Goal: Task Accomplishment & Management: Use online tool/utility

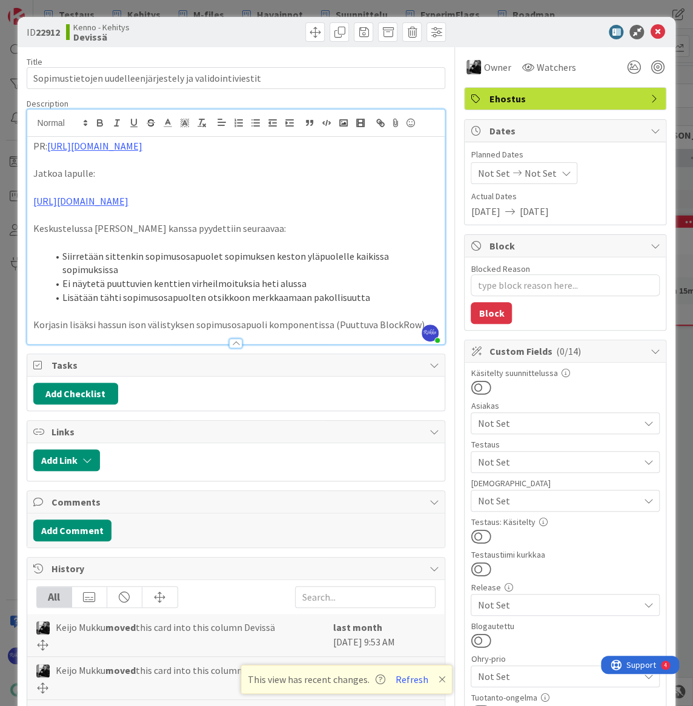
scroll to position [0, 418]
click at [650, 33] on icon at bounding box center [657, 32] width 15 height 15
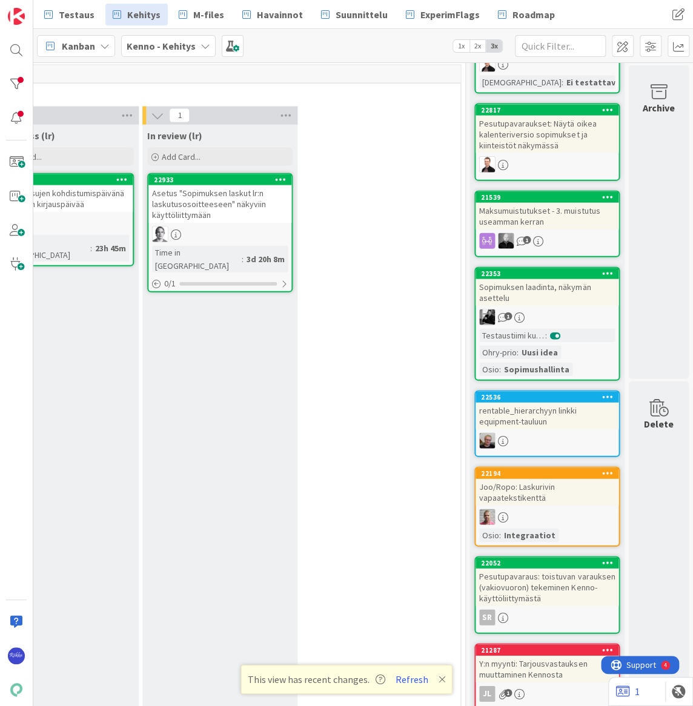
scroll to position [3139, 418]
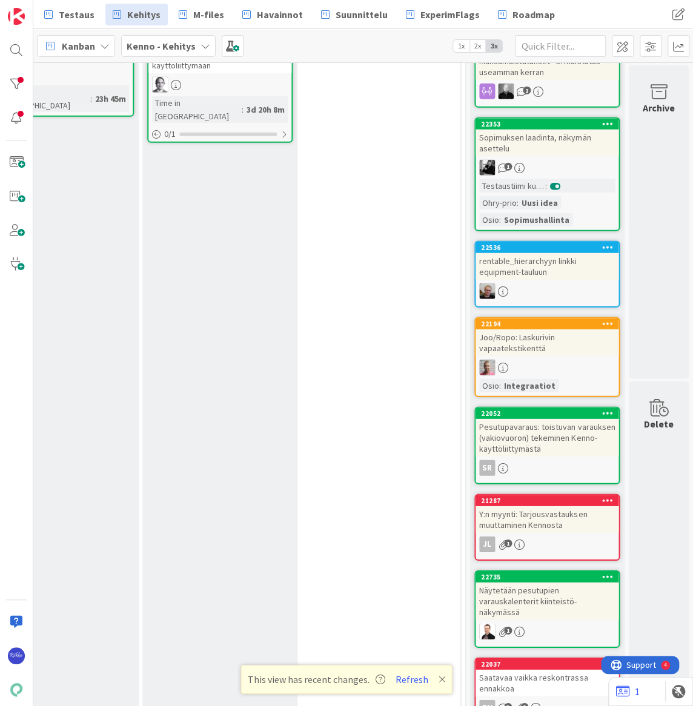
click at [545, 330] on div "Joo/Ropo: Laskurivin vapaatekstikenttä" at bounding box center [547, 343] width 143 height 27
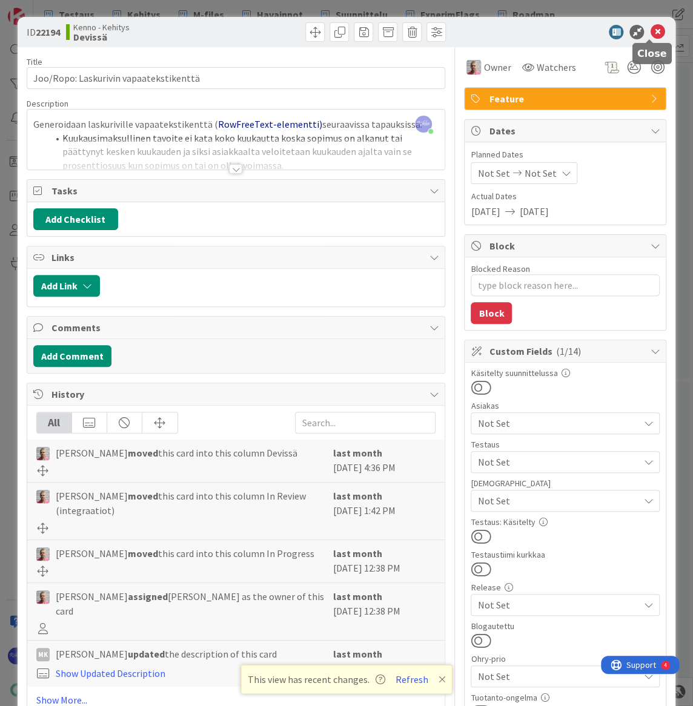
click at [650, 32] on icon at bounding box center [657, 32] width 15 height 15
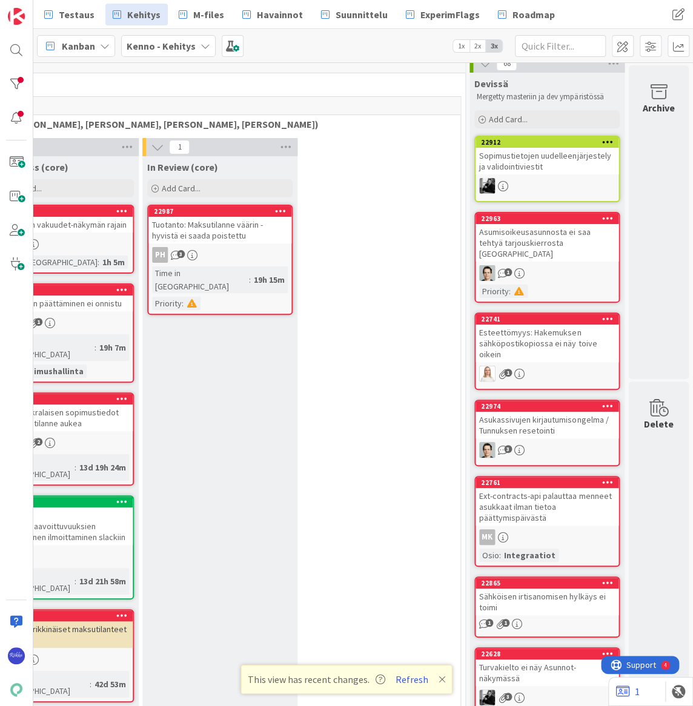
scroll to position [0, 418]
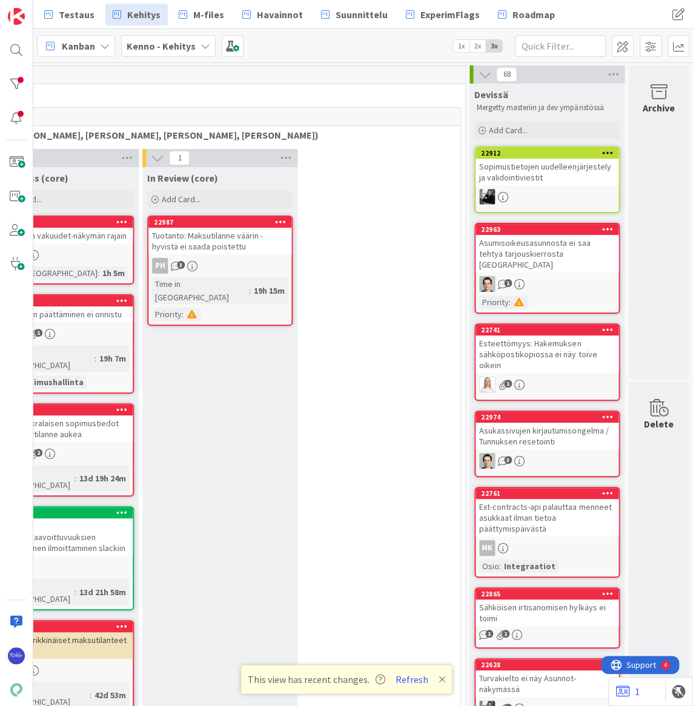
click at [531, 173] on div "Sopimustietojen uudelleenjärjestely ja validointiviestit" at bounding box center [547, 172] width 143 height 27
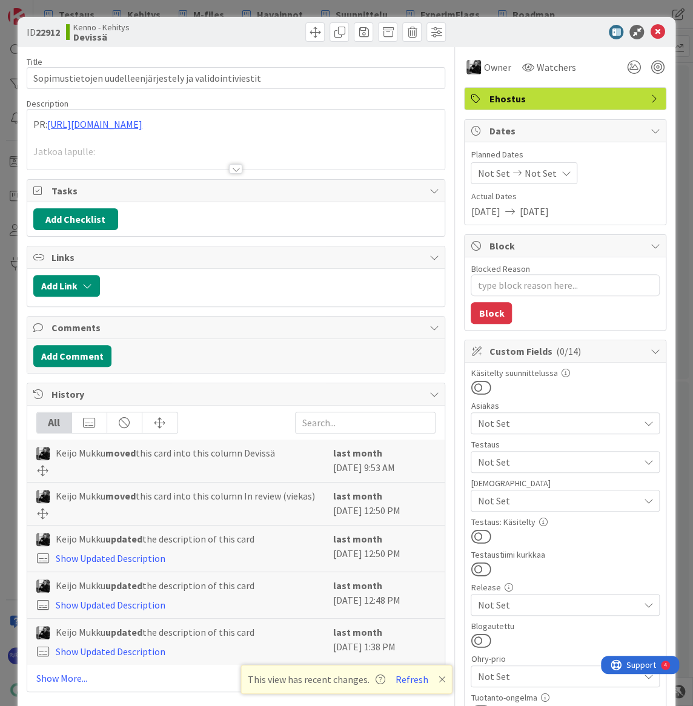
click at [230, 171] on div at bounding box center [235, 169] width 13 height 10
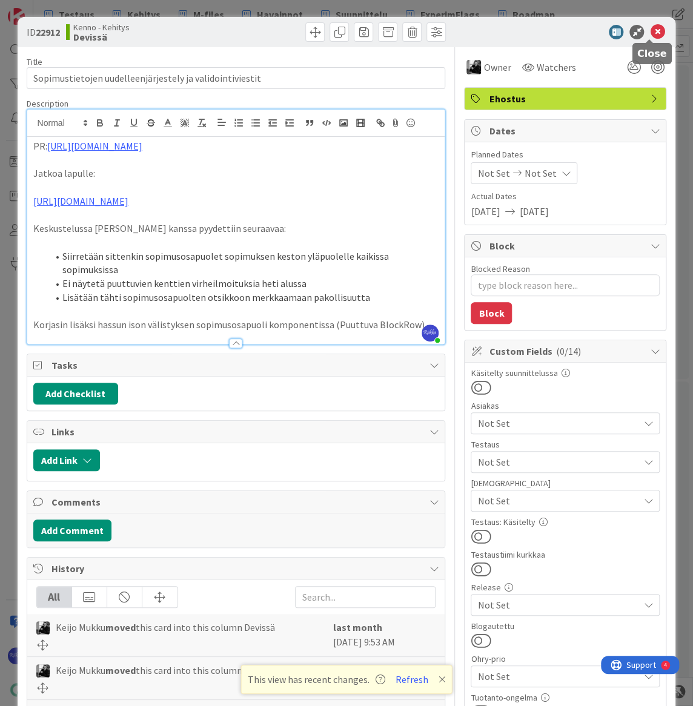
click at [650, 30] on icon at bounding box center [657, 32] width 15 height 15
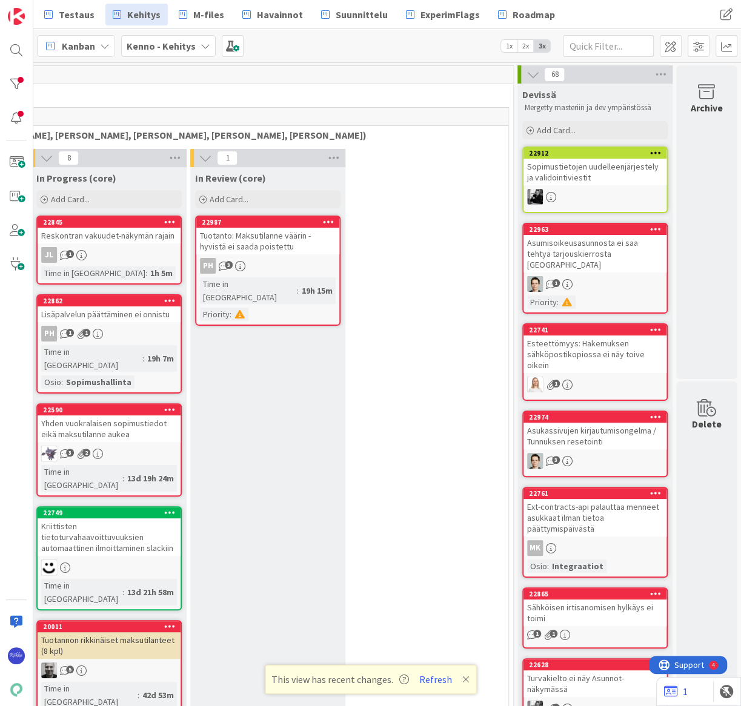
scroll to position [0, 370]
click at [605, 187] on link "22912 Sopimustietojen uudelleenjärjestely ja validointiviestit" at bounding box center [594, 180] width 145 height 67
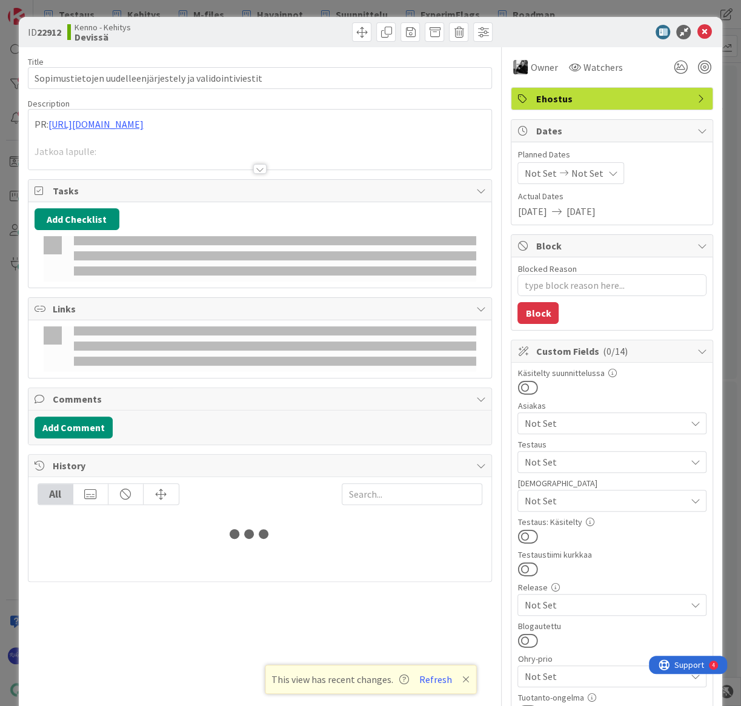
type textarea "x"
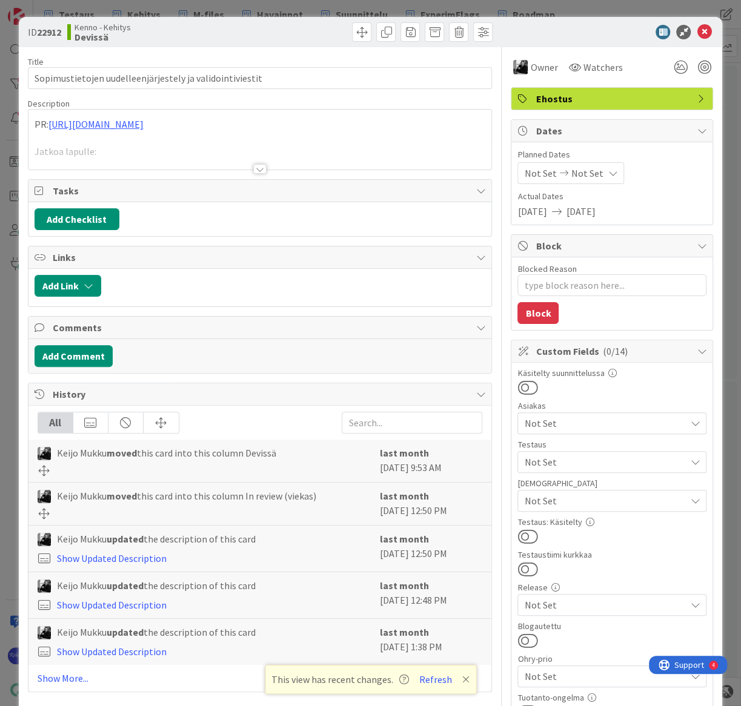
click at [254, 171] on div at bounding box center [259, 169] width 13 height 10
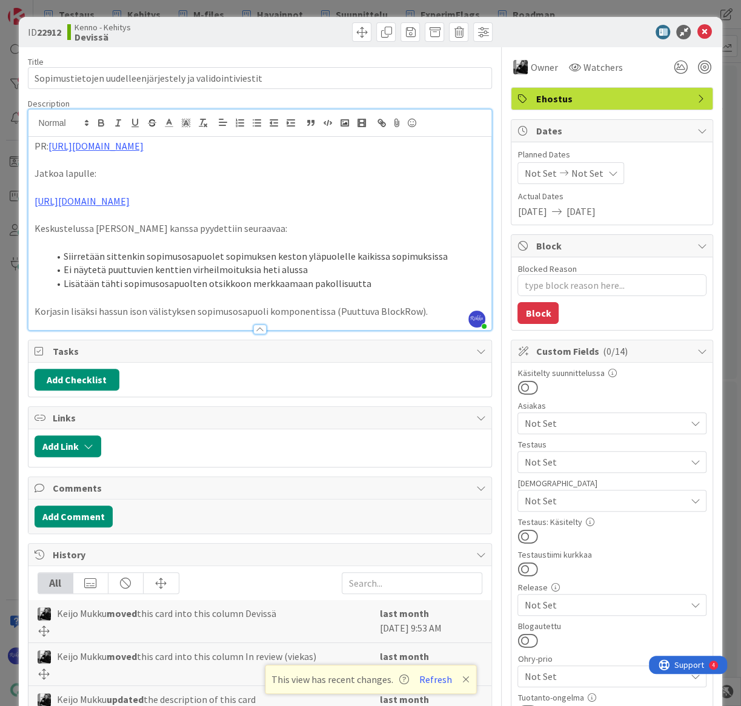
click at [431, 310] on p "Korjasin lisäksi hassun ison välistyksen sopimusosapuoli komponentissa (Puuttuv…" at bounding box center [260, 312] width 451 height 14
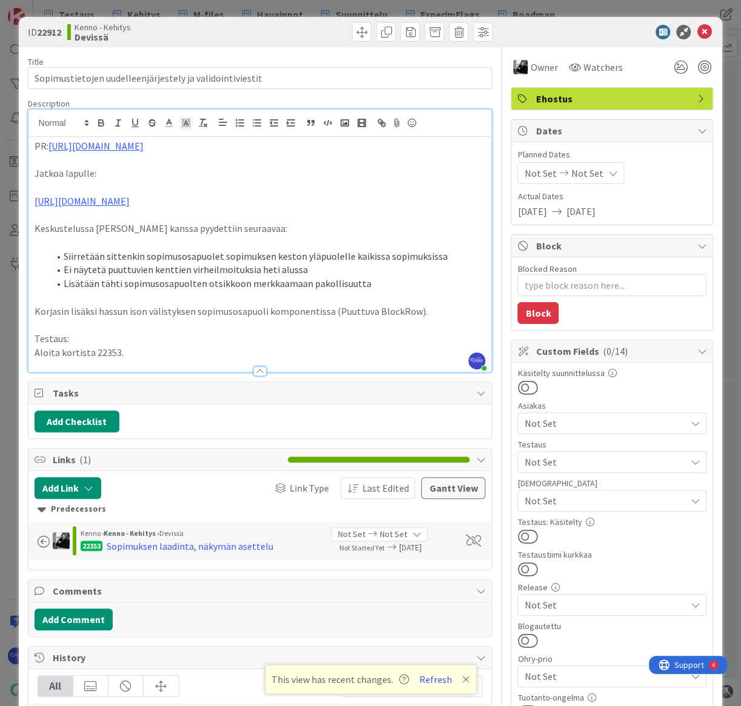
click at [178, 350] on p "Aloita kortista 22353." at bounding box center [260, 353] width 451 height 14
click at [588, 461] on span "Not Set" at bounding box center [604, 462] width 161 height 15
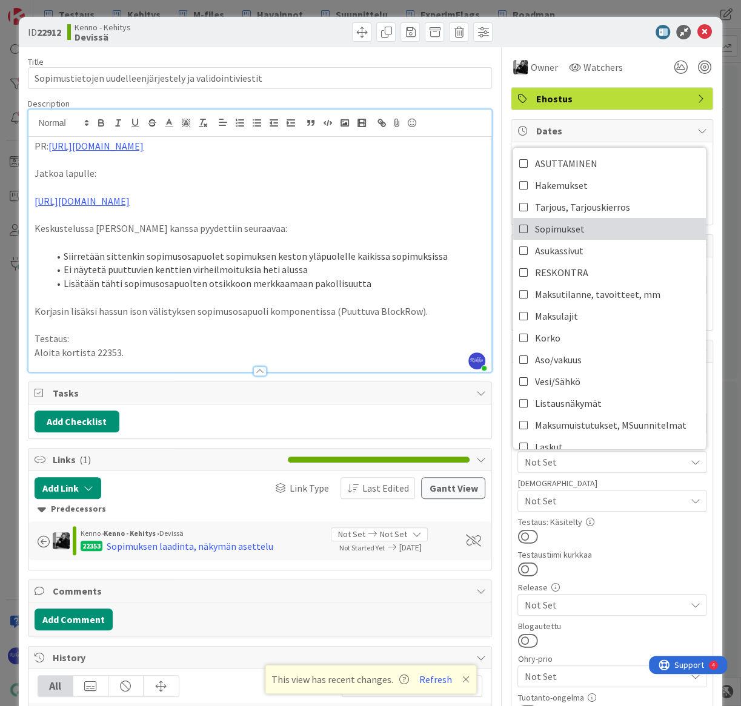
click at [575, 224] on span "Sopimukset" at bounding box center [560, 229] width 50 height 18
click at [693, 291] on div "ID 22912 Kenno - Kehitys Devissä Title 56 / 128 Sopimustietojen uudelleenjärjes…" at bounding box center [371, 570] width 704 height 1106
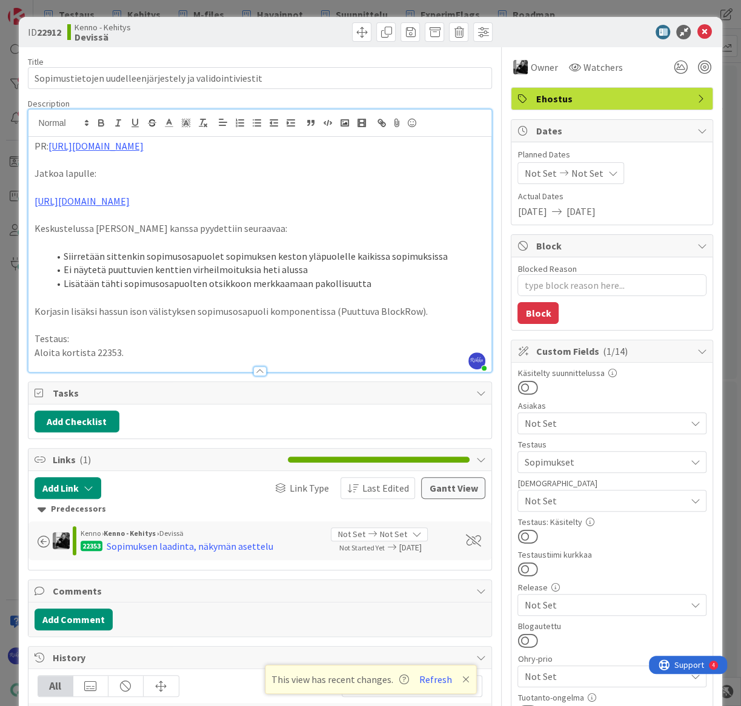
click at [527, 536] on button at bounding box center [527, 537] width 20 height 16
click at [693, 30] on icon at bounding box center [704, 32] width 15 height 15
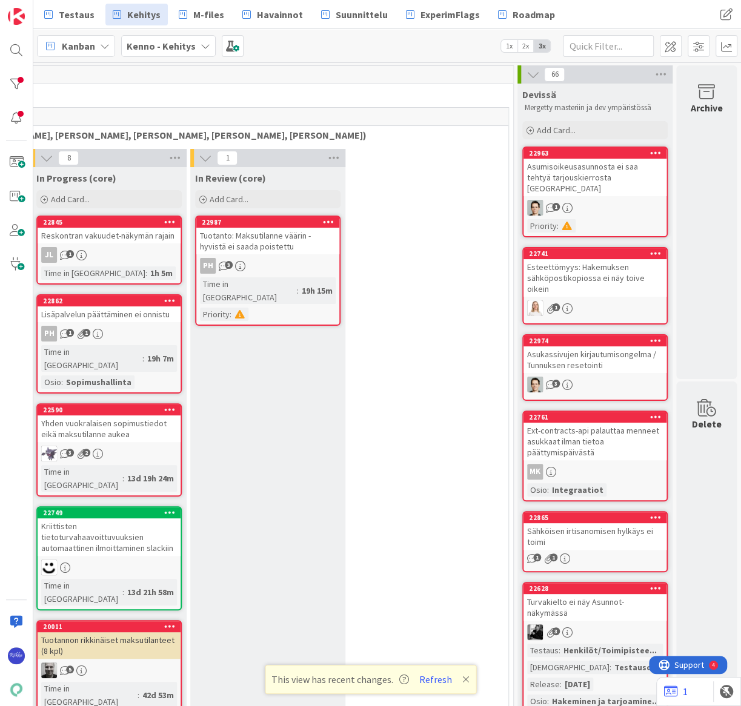
click at [598, 182] on div "Asumisoikeusasunnosta ei saa tehtyä tarjouskierrosta [GEOGRAPHIC_DATA]" at bounding box center [594, 178] width 143 height 38
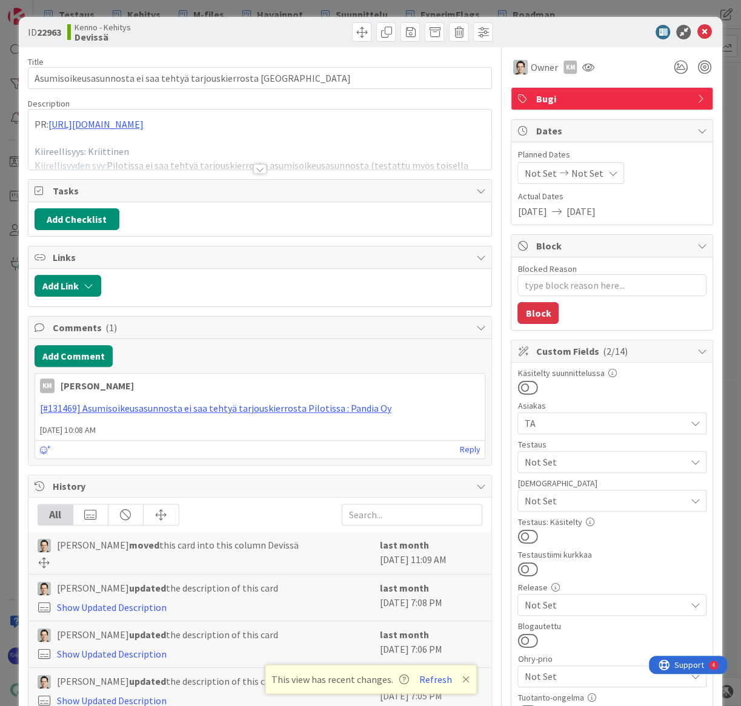
click at [256, 170] on div at bounding box center [259, 169] width 13 height 10
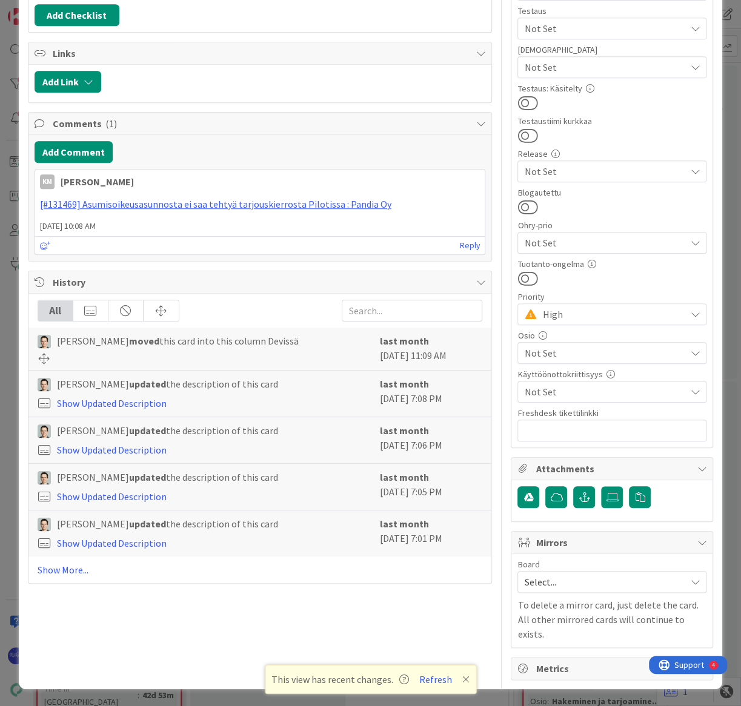
scroll to position [551, 0]
click at [693, 464] on icon at bounding box center [702, 469] width 10 height 10
type textarea "x"
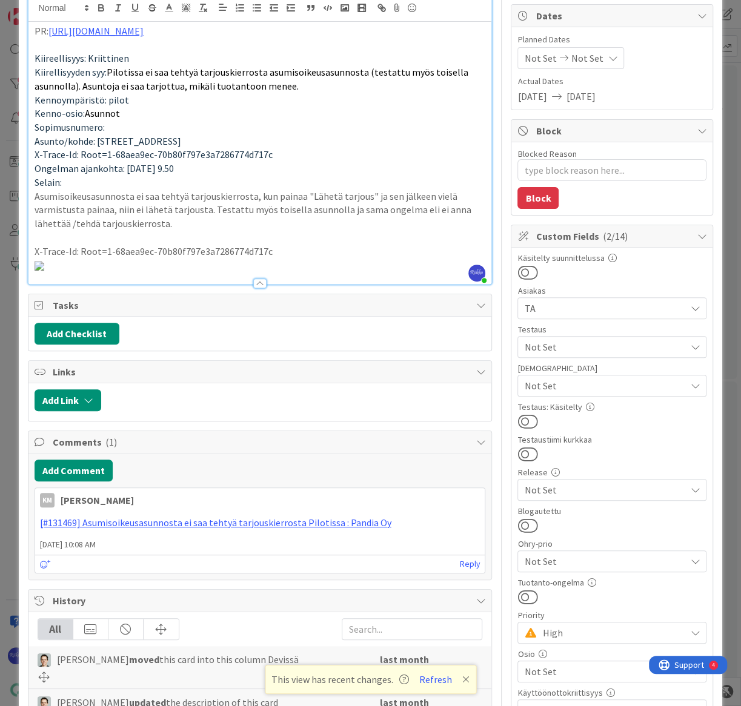
scroll to position [110, 0]
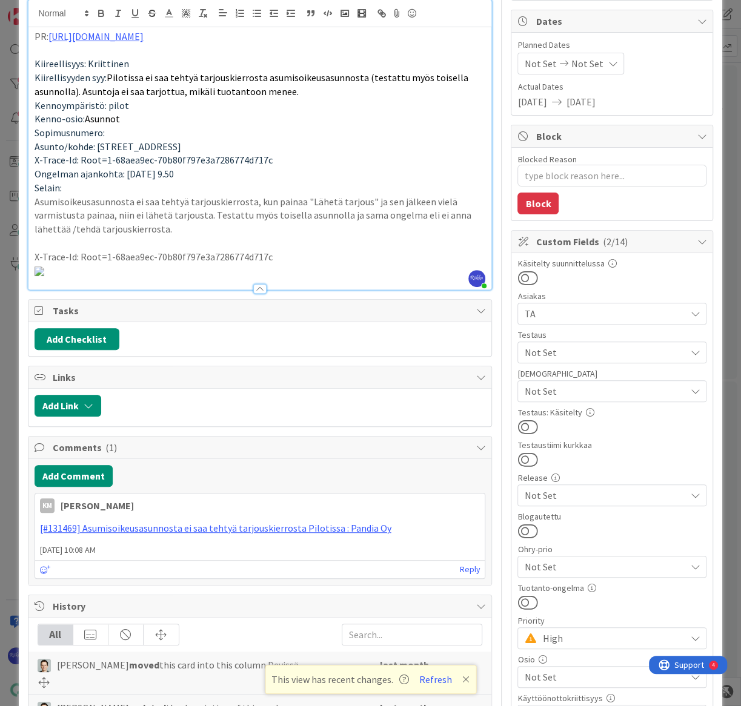
click at [481, 290] on div "PR: [URL][DOMAIN_NAME] Kiireellisyys: Kriittinen Kiirellisyyden syy: Pilotissa …" at bounding box center [260, 158] width 464 height 262
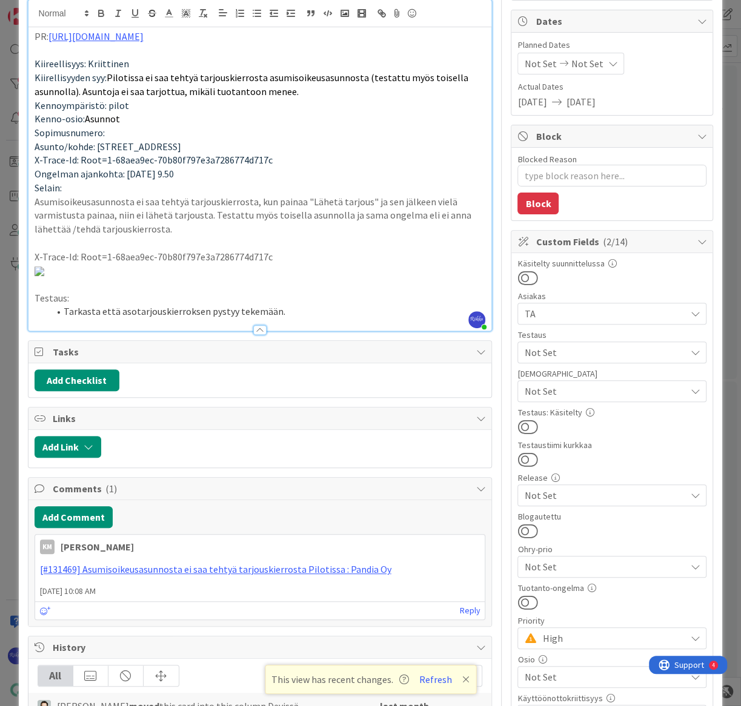
click at [98, 319] on li "Tarkasta että asotarjouskierroksen pystyy tekemään." at bounding box center [267, 312] width 437 height 14
click at [400, 319] on li "Tarkasta stagingpilotissa (TA) että asotarjouskierroksen pystyy tekemään." at bounding box center [267, 312] width 437 height 14
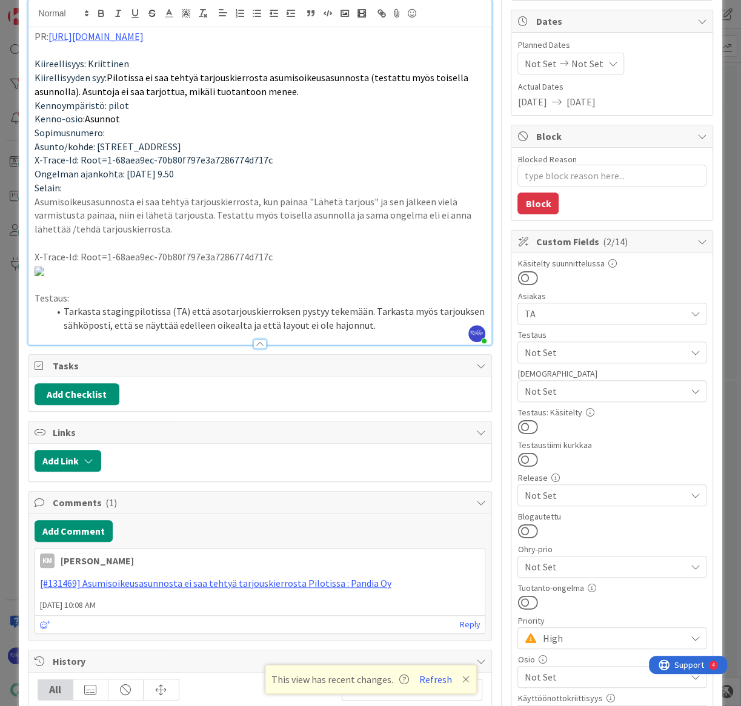
click at [615, 384] on span "Not Set" at bounding box center [604, 391] width 161 height 15
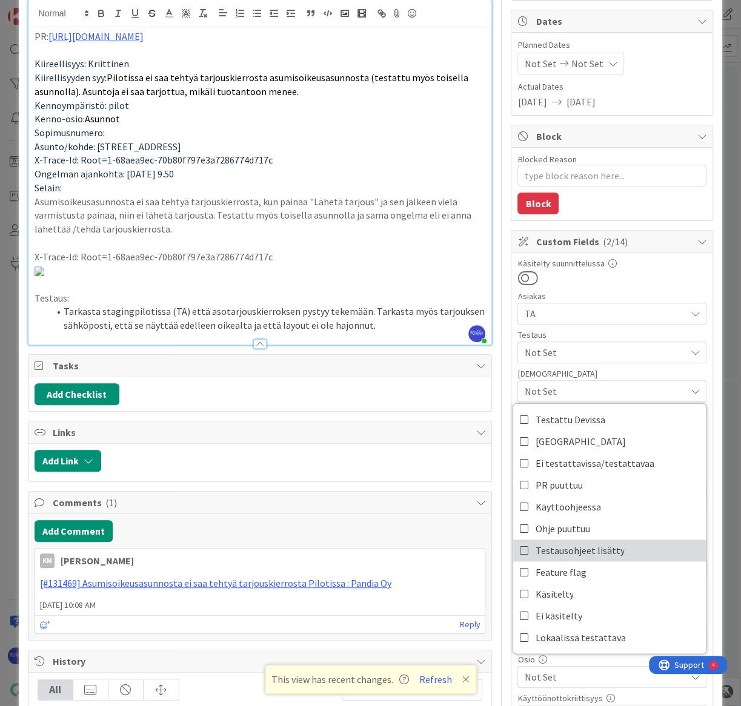
click at [620, 550] on link "Testausohjeet lisätty" at bounding box center [609, 551] width 193 height 22
click at [617, 348] on span "Not Set" at bounding box center [604, 352] width 161 height 15
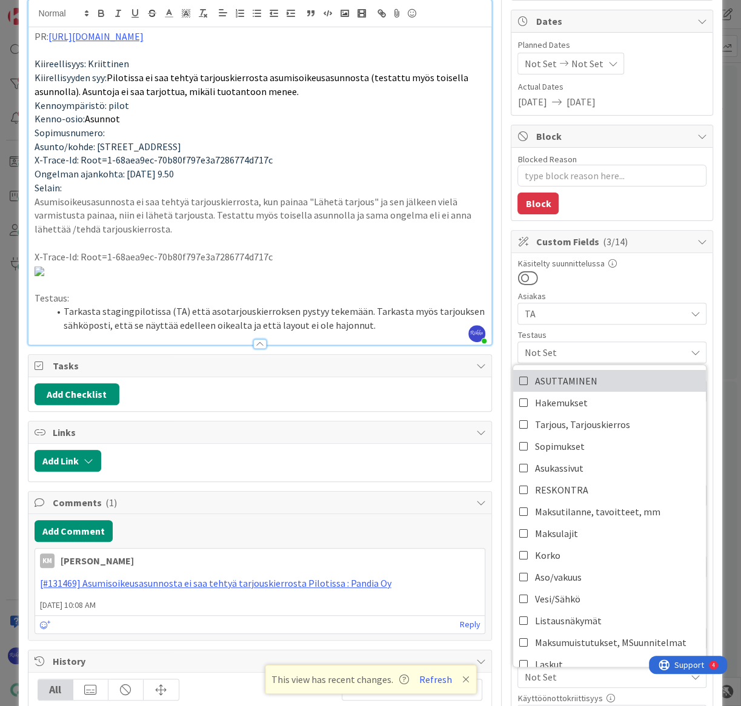
click at [617, 379] on link "ASUTTAMINEN" at bounding box center [609, 381] width 193 height 22
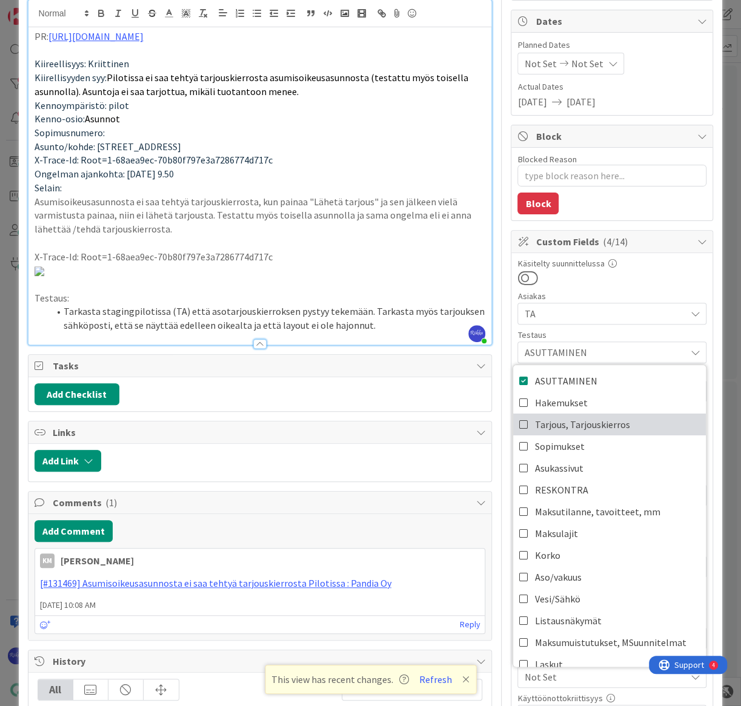
click at [621, 419] on link "Tarjous, Tarjouskierros" at bounding box center [609, 425] width 193 height 22
click at [626, 277] on div at bounding box center [611, 278] width 189 height 16
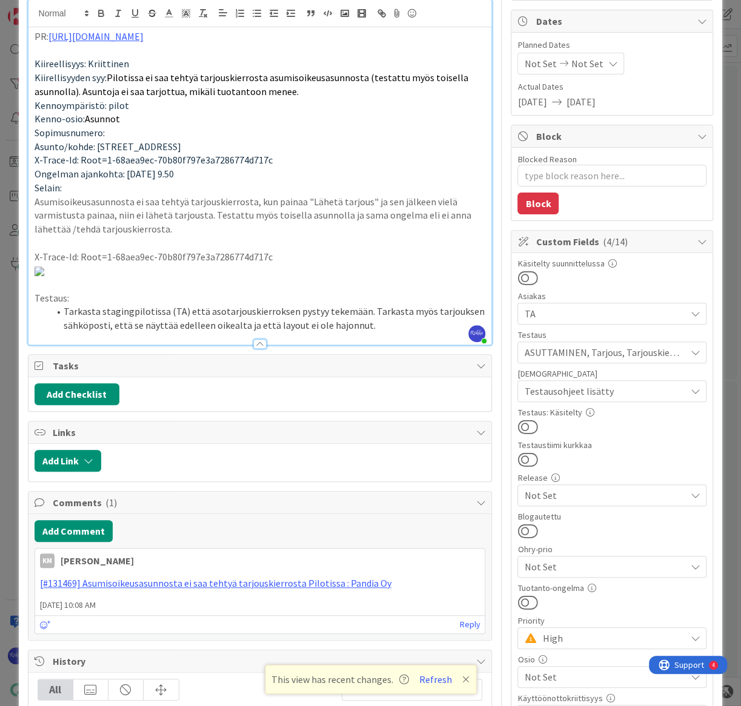
scroll to position [0, 0]
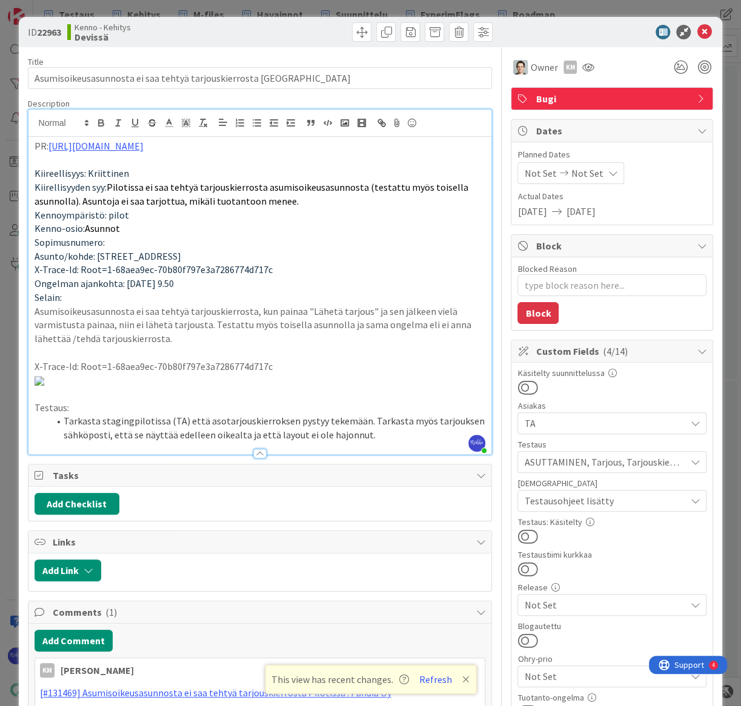
click at [523, 533] on button at bounding box center [527, 537] width 20 height 16
click at [693, 27] on icon at bounding box center [704, 32] width 15 height 15
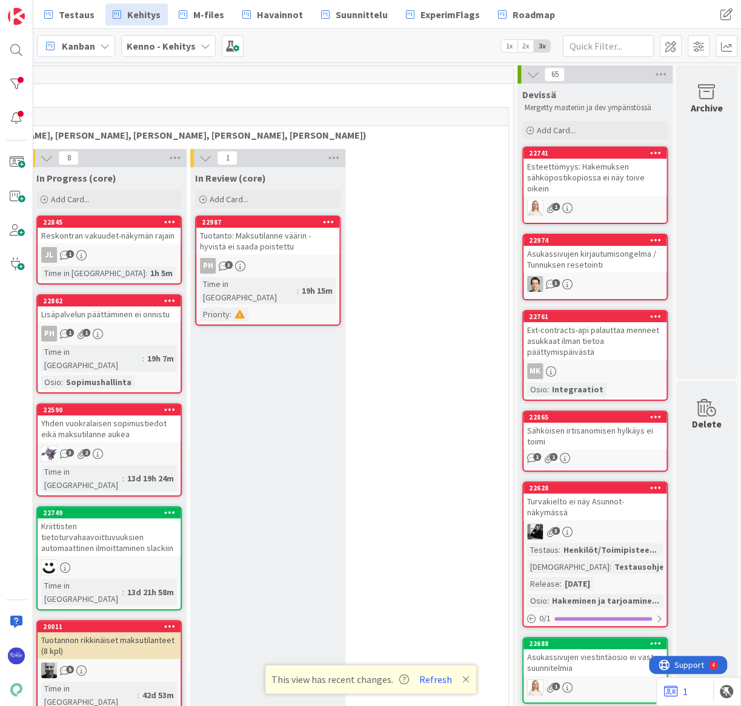
click at [559, 176] on div "Esteettömyys: Hakemuksen sähköpostikopiossa ei näy toive oikein" at bounding box center [594, 178] width 143 height 38
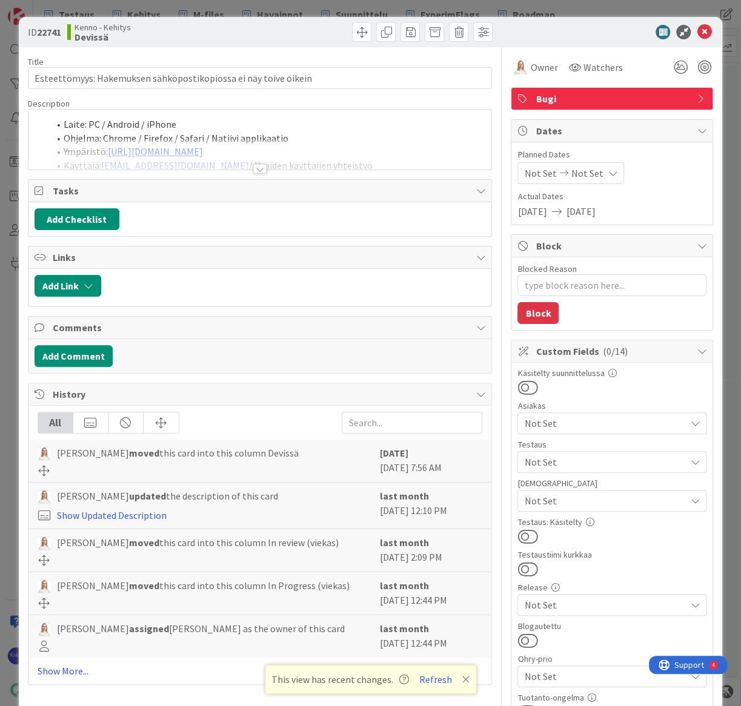
click at [255, 170] on div at bounding box center [259, 169] width 13 height 10
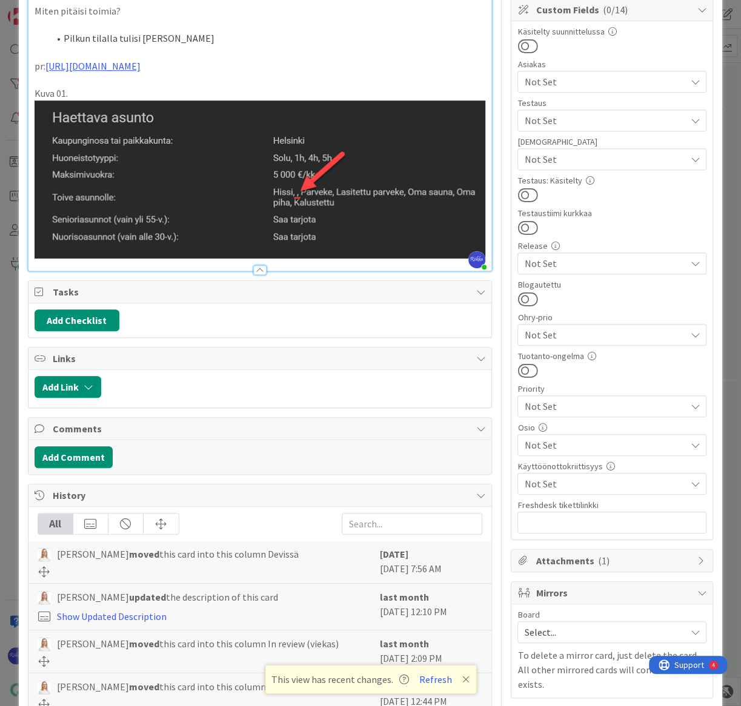
scroll to position [442, 0]
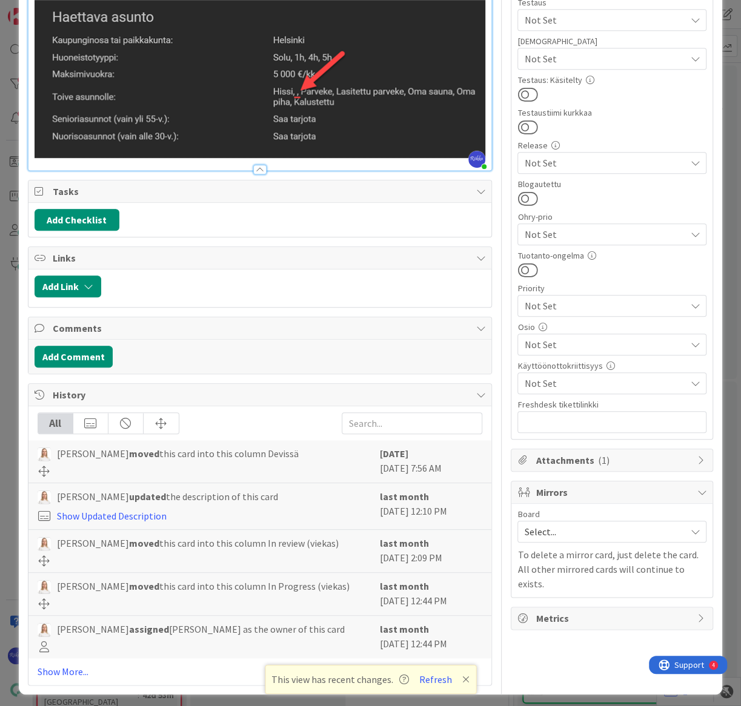
click at [71, 668] on link "Show More..." at bounding box center [260, 672] width 445 height 15
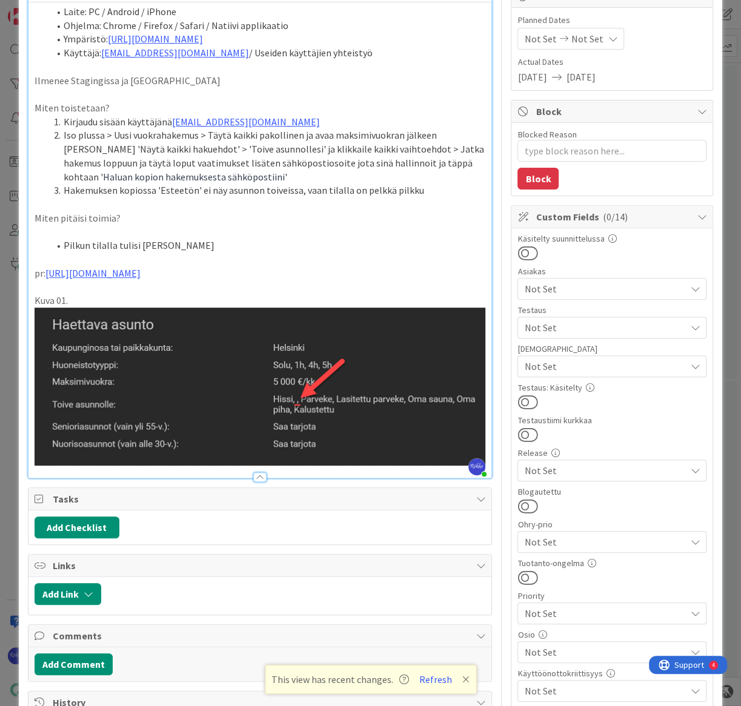
scroll to position [0, 0]
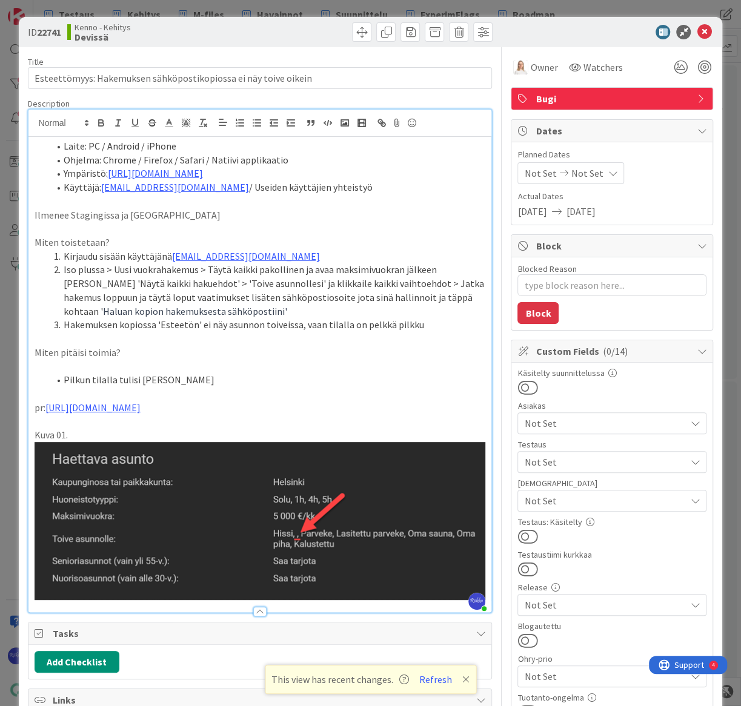
click at [603, 504] on span "Not Set" at bounding box center [604, 501] width 161 height 15
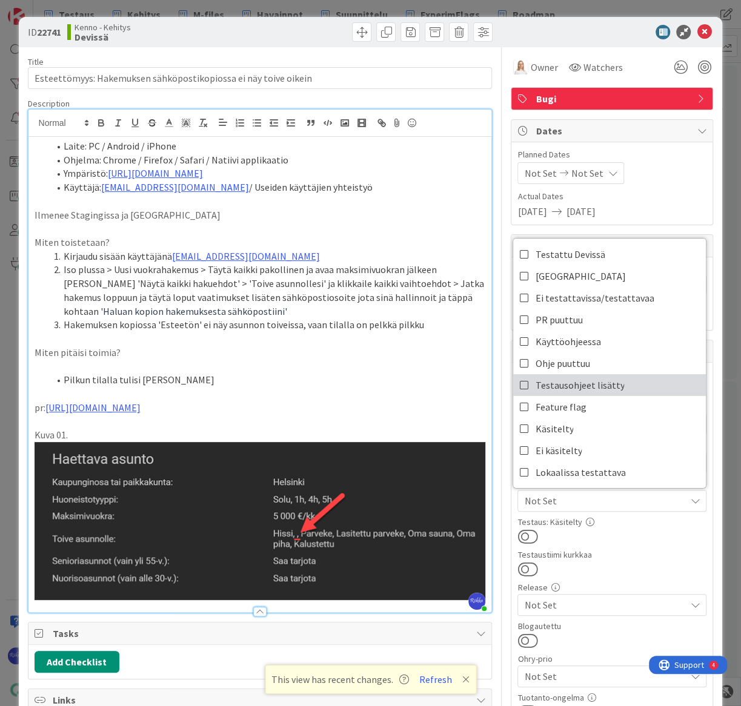
click at [606, 382] on span "Testausohjeet lisätty" at bounding box center [579, 385] width 89 height 18
click at [623, 531] on div at bounding box center [611, 537] width 189 height 16
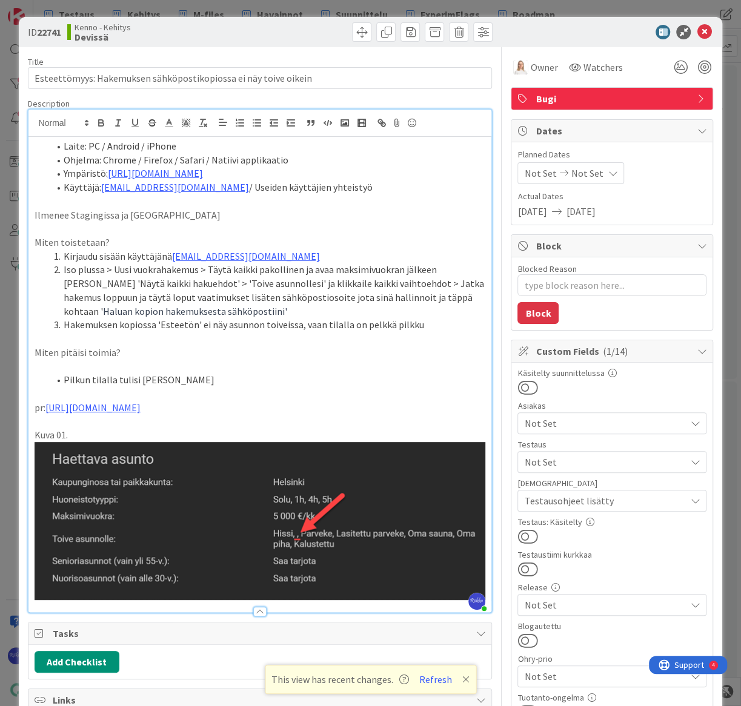
click at [521, 535] on button at bounding box center [527, 537] width 20 height 16
click at [613, 462] on span "Not Set" at bounding box center [604, 462] width 161 height 15
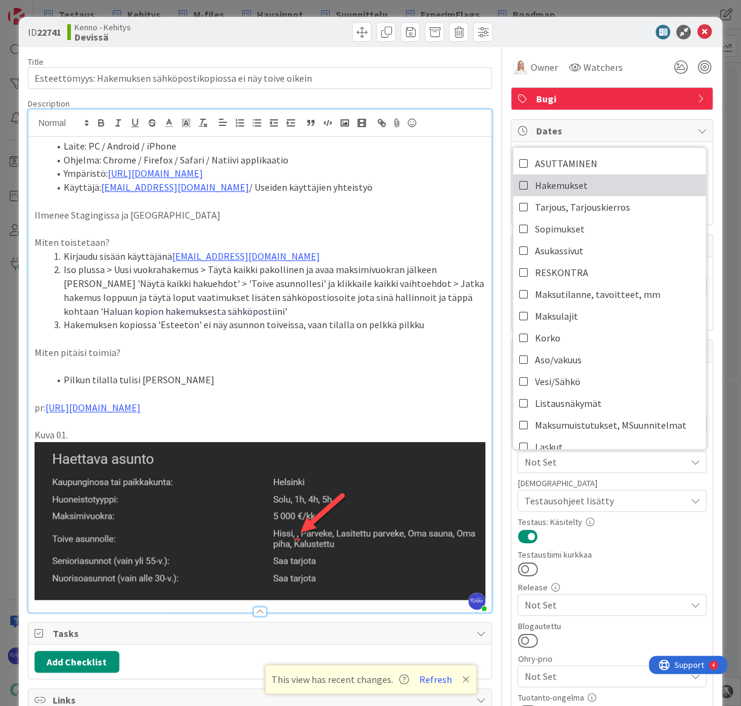
click at [594, 181] on link "Hakemukset" at bounding box center [609, 185] width 193 height 22
click at [681, 539] on div at bounding box center [611, 537] width 189 height 16
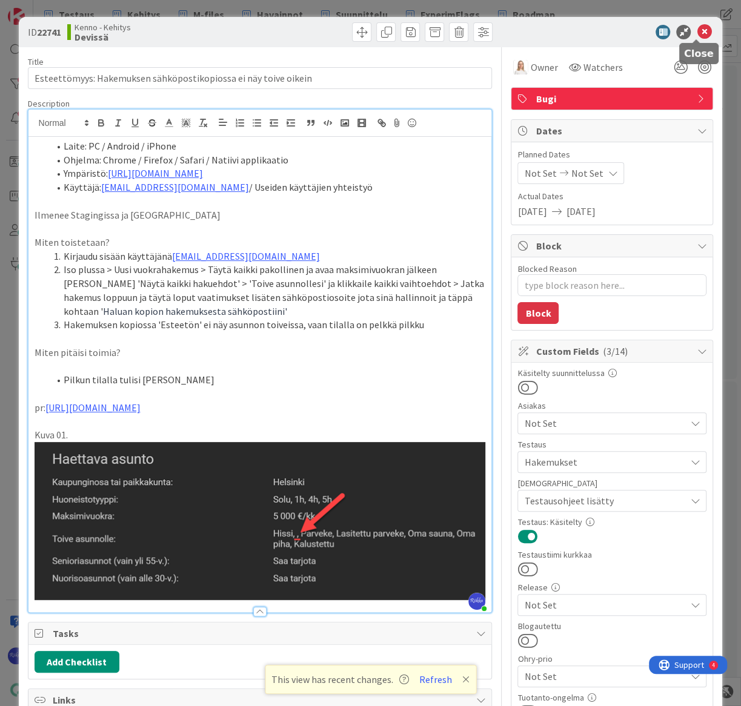
drag, startPoint x: 700, startPoint y: 34, endPoint x: 677, endPoint y: 87, distance: 57.5
click at [693, 34] on icon at bounding box center [704, 32] width 15 height 15
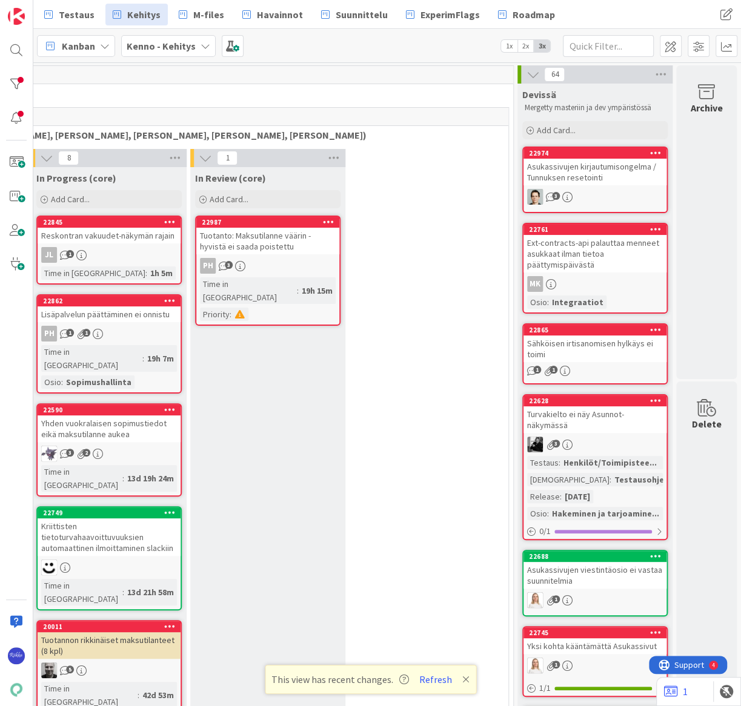
click at [574, 170] on div "Asukassivujen kirjautumisongelma / Tunnuksen resetointi" at bounding box center [594, 172] width 143 height 27
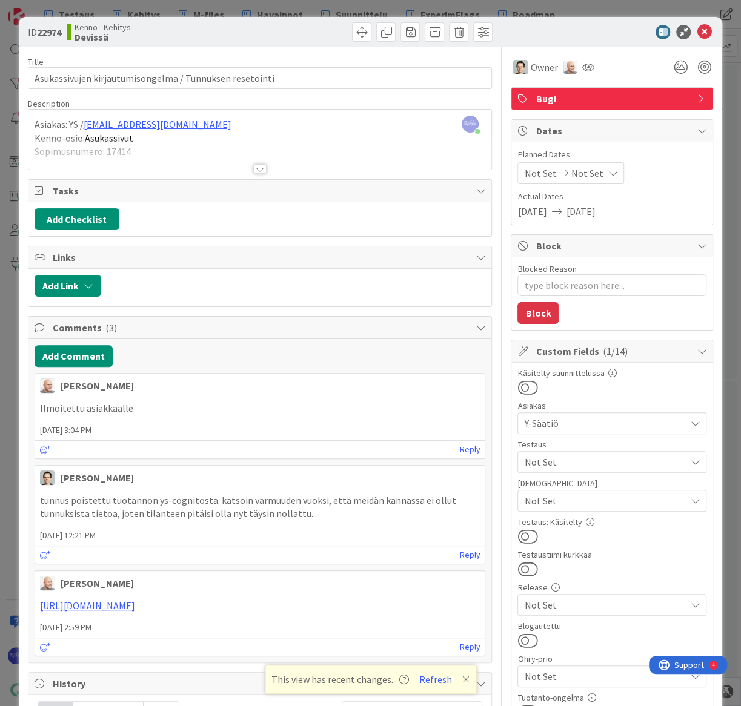
click at [255, 170] on div at bounding box center [259, 169] width 13 height 10
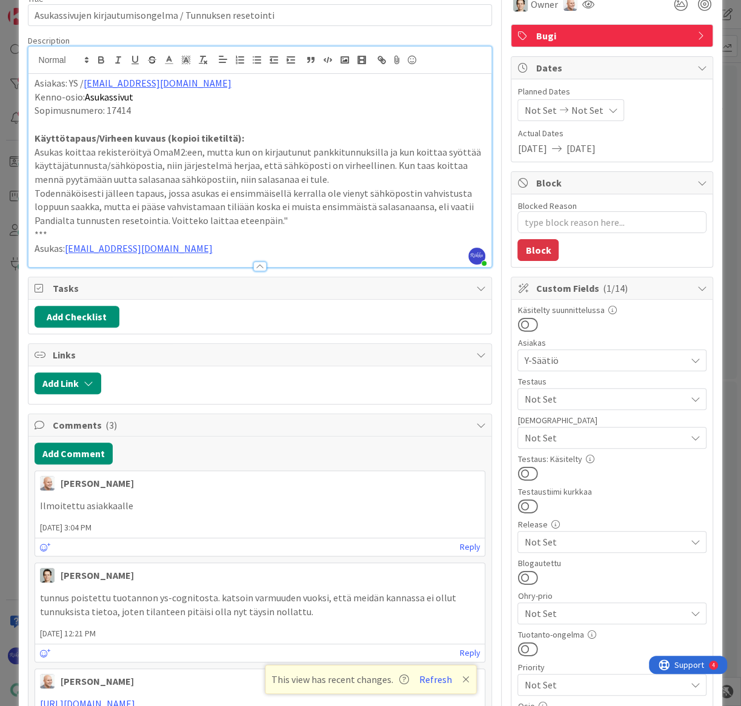
scroll to position [165, 0]
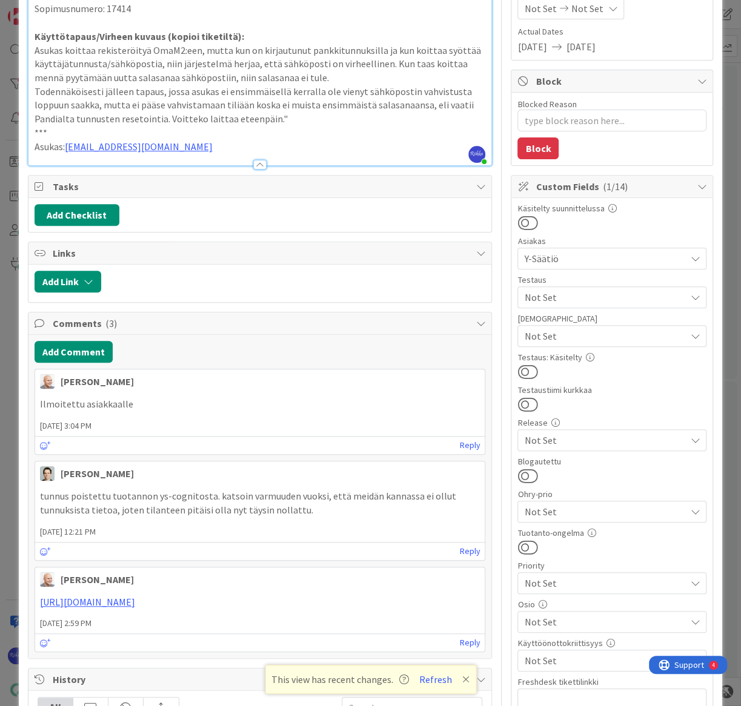
click at [602, 338] on span "Not Set" at bounding box center [604, 336] width 161 height 15
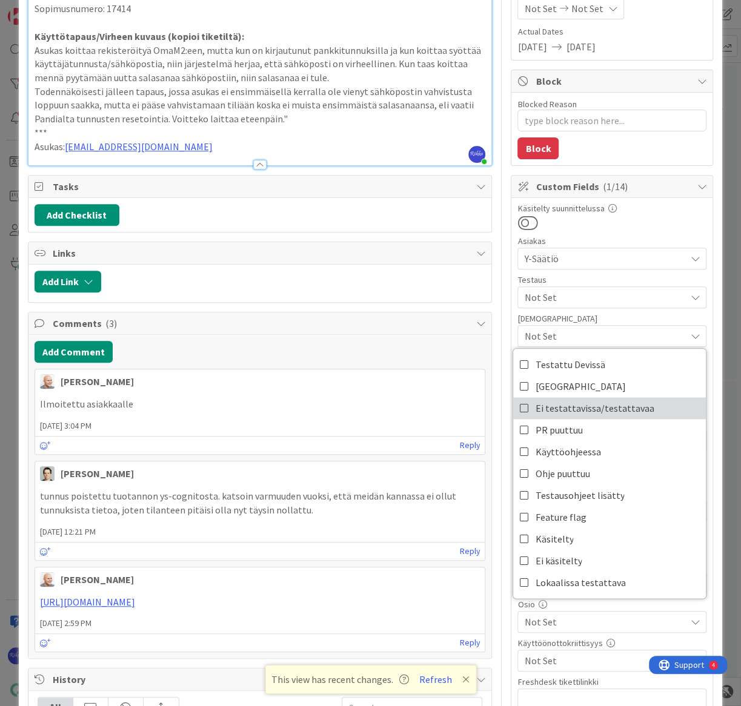
click at [613, 407] on span "Ei testattavissa/testattavaa" at bounding box center [594, 408] width 119 height 18
click at [659, 224] on div at bounding box center [611, 223] width 189 height 16
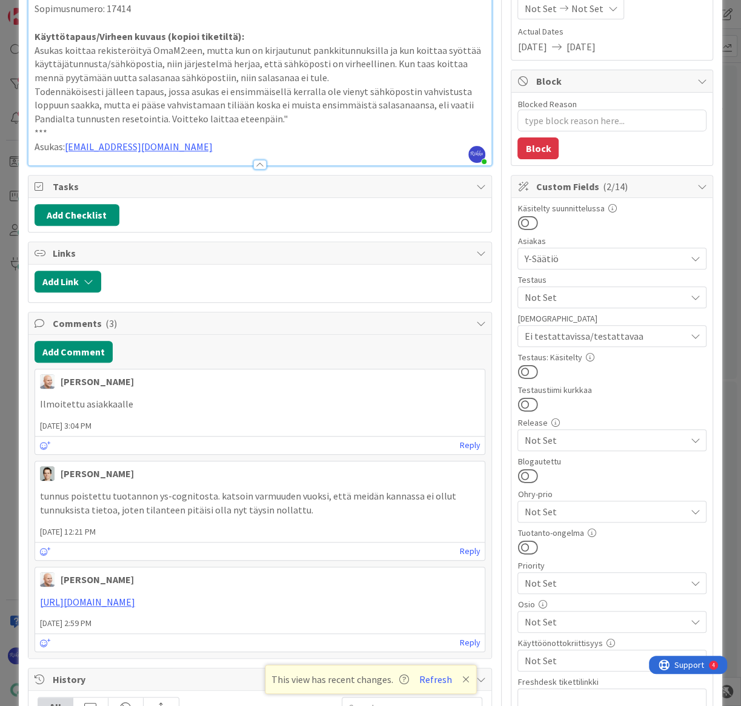
click at [524, 369] on button at bounding box center [527, 372] width 20 height 16
type textarea "x"
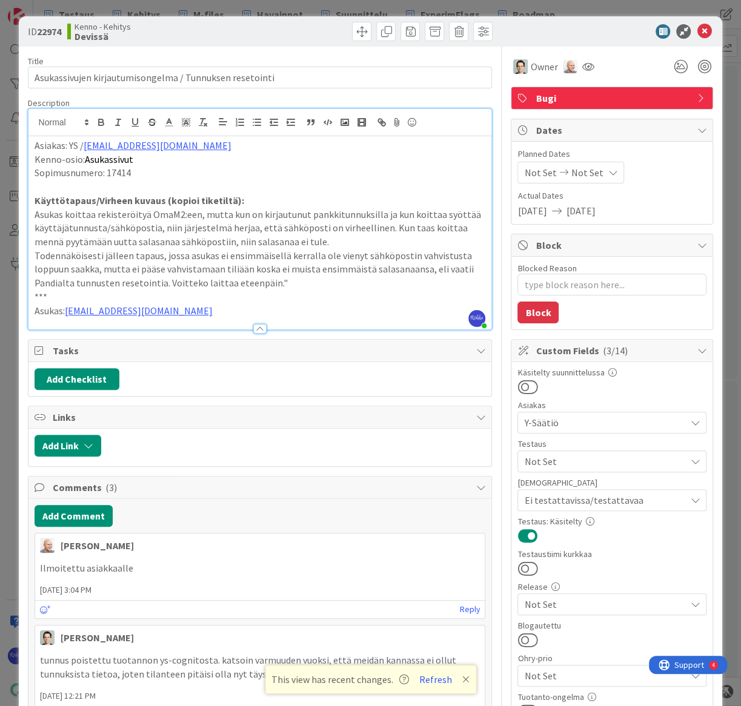
scroll to position [0, 0]
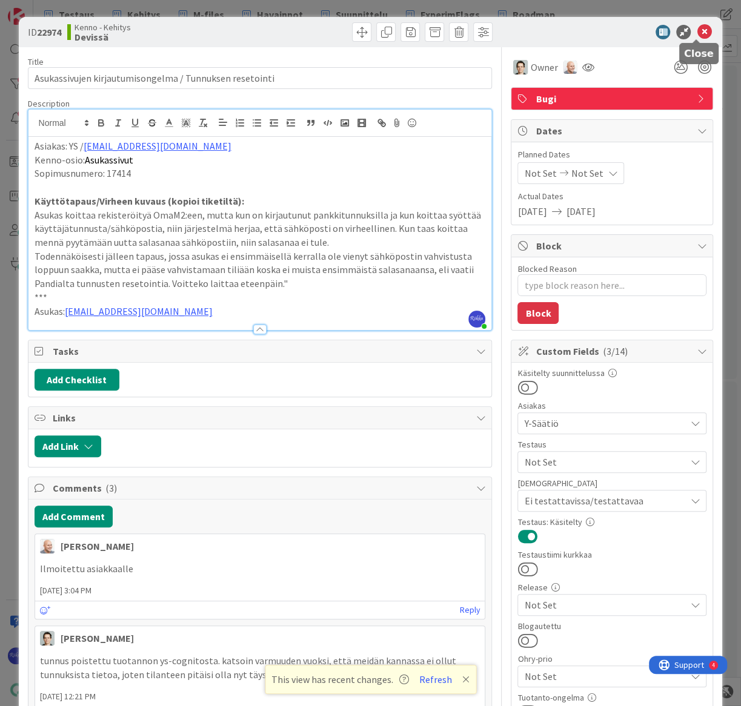
click at [693, 33] on icon at bounding box center [704, 32] width 15 height 15
